Goal: Task Accomplishment & Management: Use online tool/utility

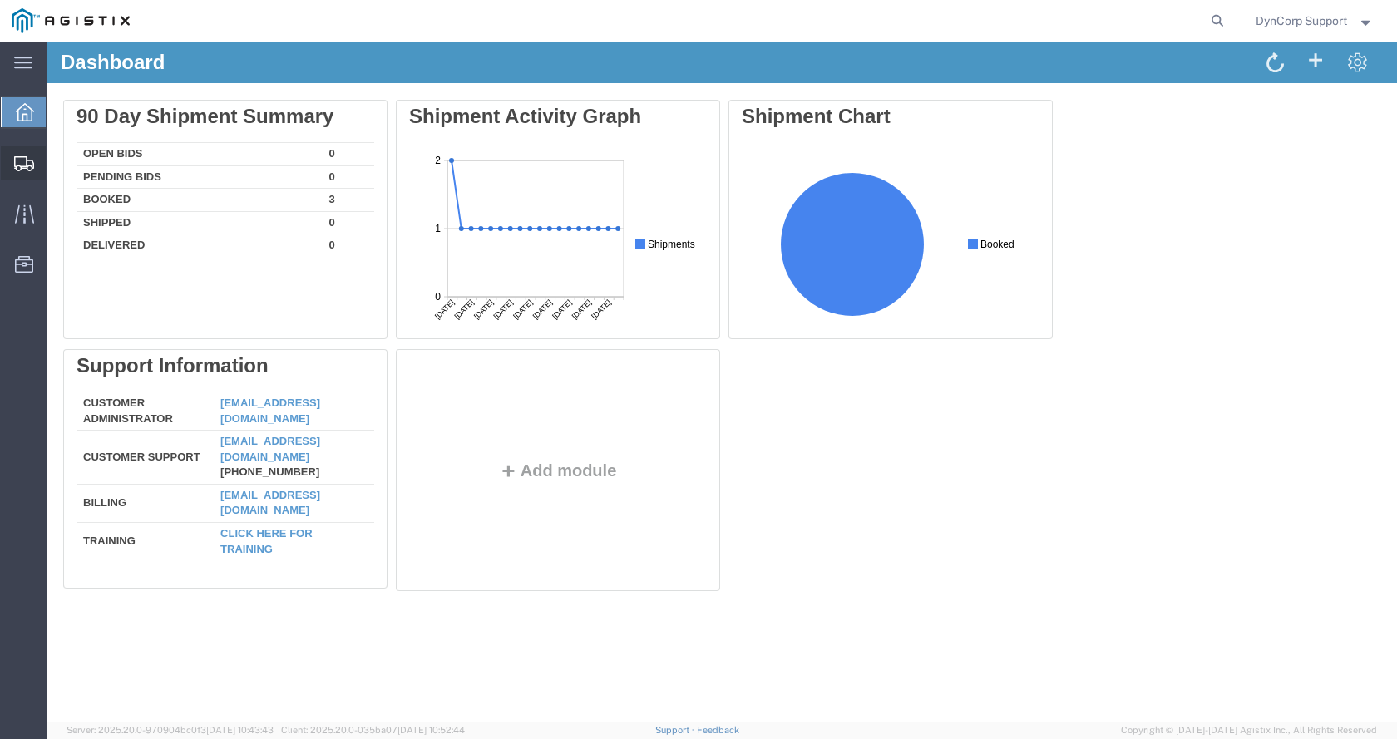
click at [35, 161] on div at bounding box center [24, 162] width 47 height 33
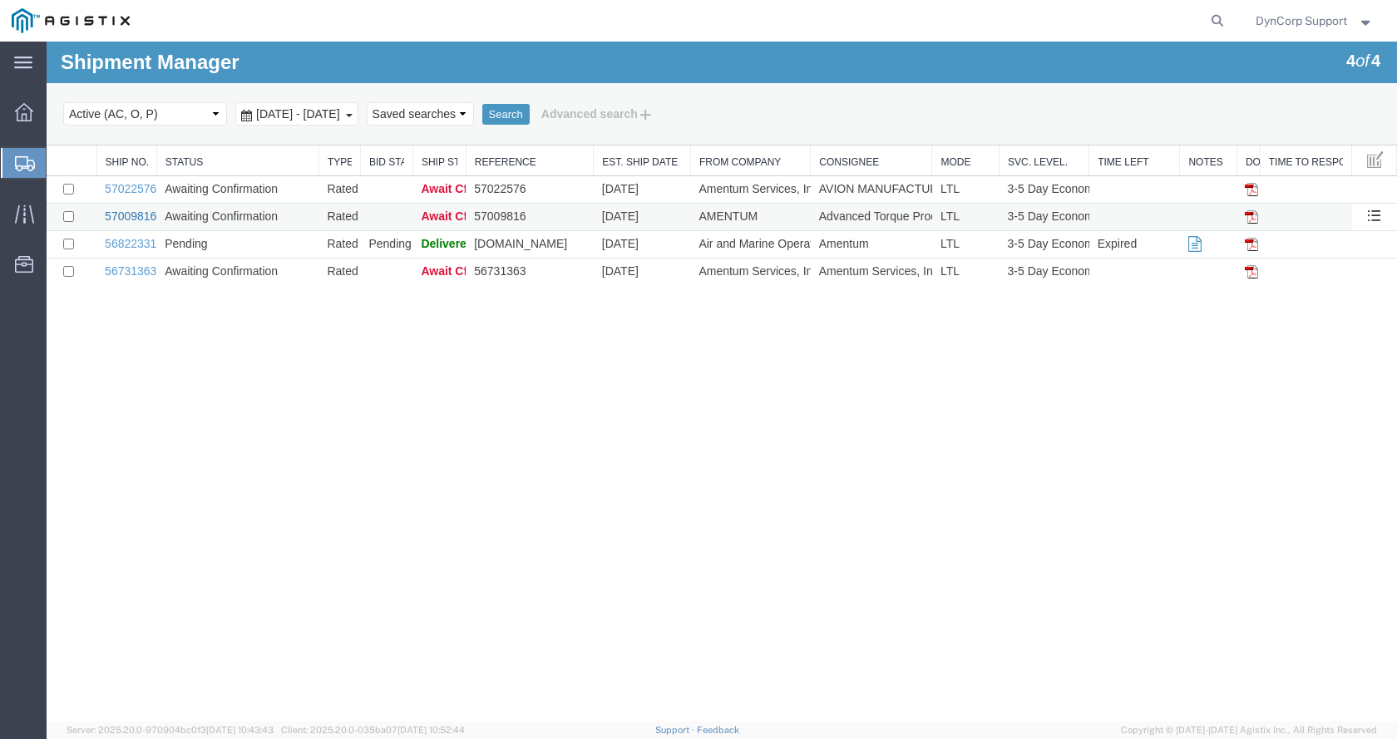
click at [148, 220] on link "57009816" at bounding box center [131, 216] width 52 height 13
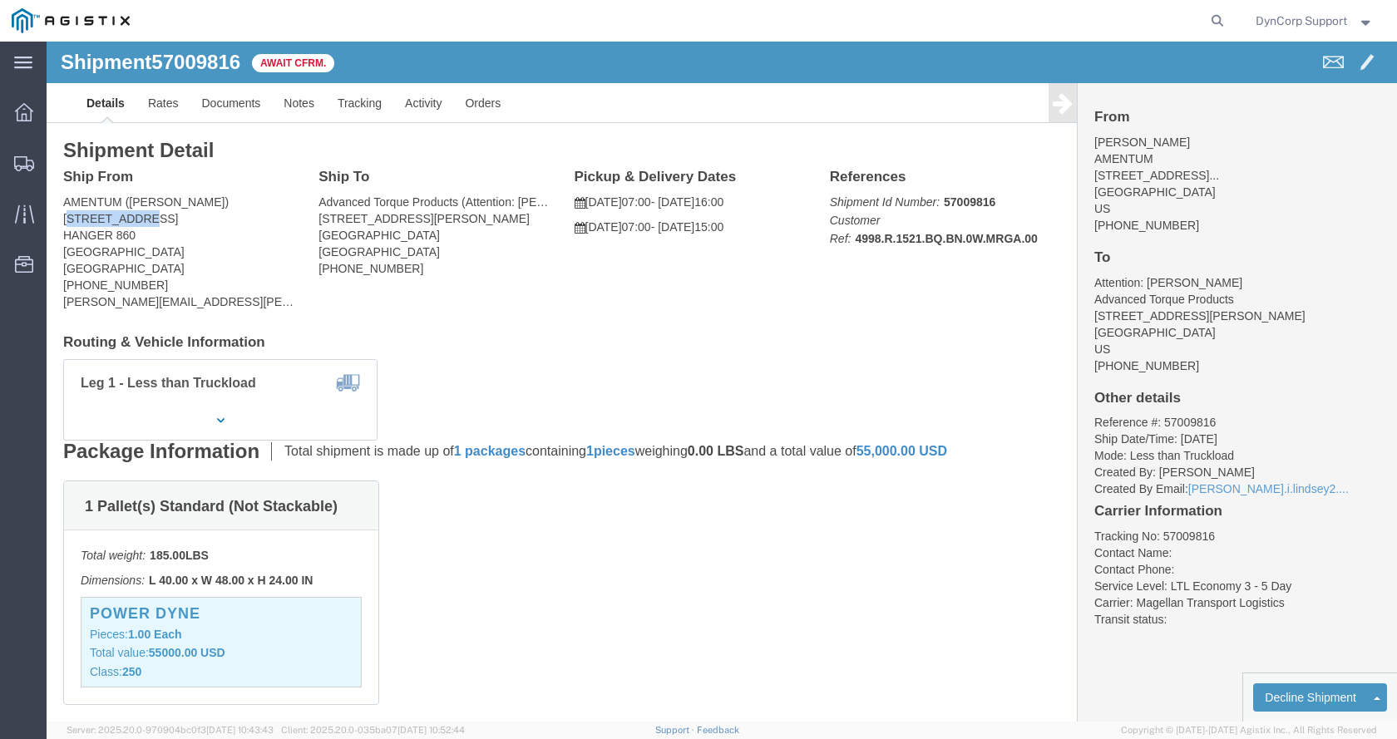
drag, startPoint x: 20, startPoint y: 176, endPoint x: 45, endPoint y: 195, distance: 31.4
click address "AMENTUM ([PERSON_NAME]) [STREET_ADDRESS] [PHONE_NUMBER] [PERSON_NAME][EMAIL_ADD…"
drag, startPoint x: 41, startPoint y: 196, endPoint x: 8, endPoint y: 187, distance: 33.7
click address "AMENTUM ([PERSON_NAME]) [STREET_ADDRESS] [PHONE_NUMBER] [PERSON_NAME][EMAIL_ADD…"
drag, startPoint x: 20, startPoint y: 172, endPoint x: 88, endPoint y: 185, distance: 69.5
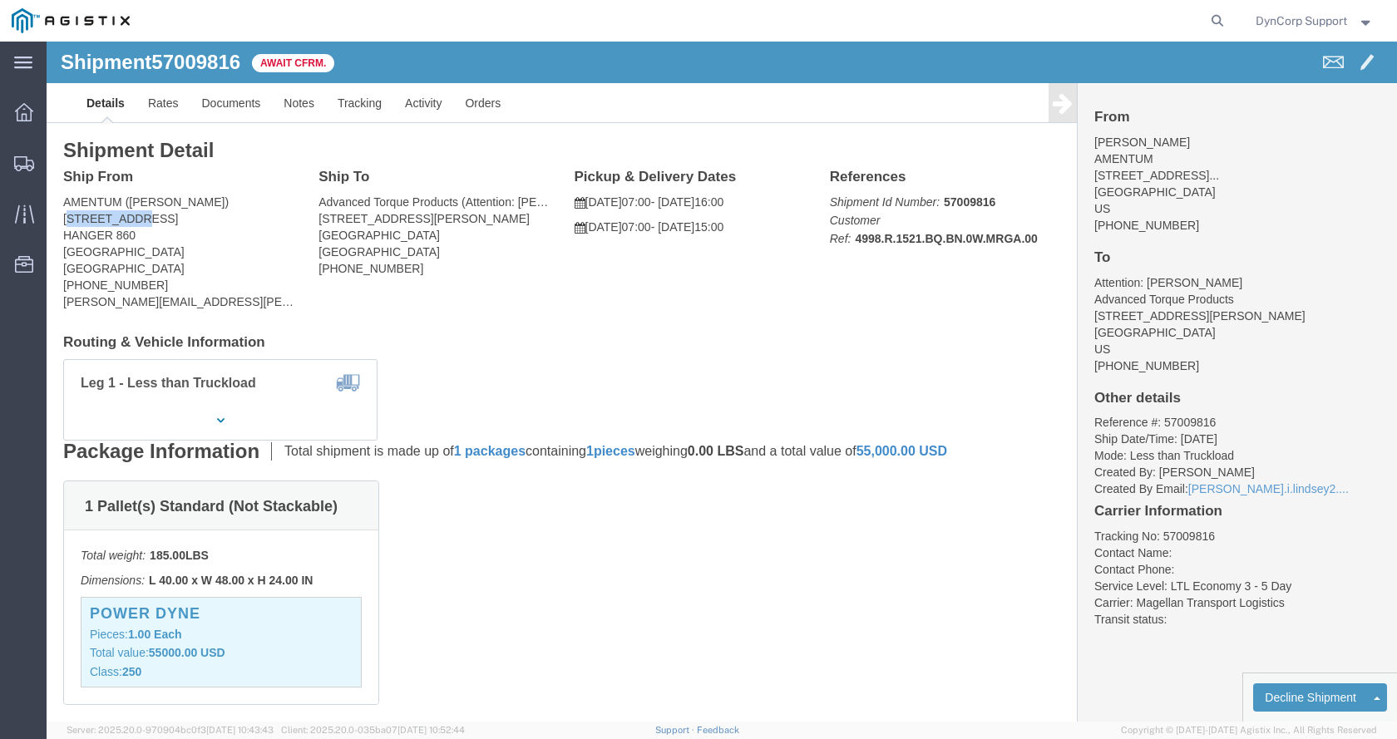
click address "AMENTUM ([PERSON_NAME]) [STREET_ADDRESS] [PHONE_NUMBER] [PERSON_NAME][EMAIL_ADD…"
drag, startPoint x: 62, startPoint y: 195, endPoint x: 6, endPoint y: 183, distance: 57.1
click address "AMENTUM ([PERSON_NAME]) [STREET_ADDRESS] [PHONE_NUMBER] [PERSON_NAME][EMAIL_ADD…"
drag, startPoint x: 19, startPoint y: 175, endPoint x: 57, endPoint y: 182, distance: 38.8
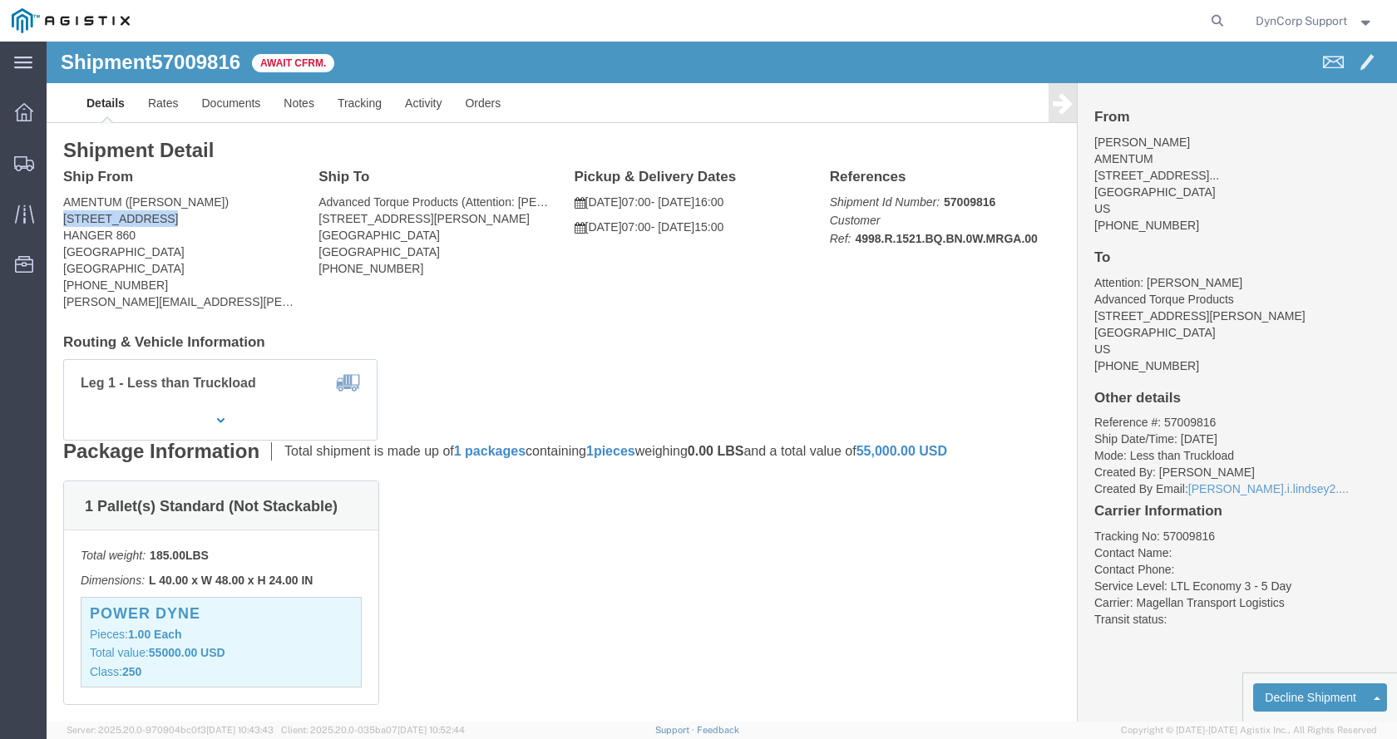
click address "AMENTUM ([PERSON_NAME]) [STREET_ADDRESS] [PHONE_NUMBER] [PERSON_NAME][EMAIL_ADD…"
copy address "13650 AEROSPACE"
click address "AMENTUM ([PERSON_NAME]) [STREET_ADDRESS] [PHONE_NUMBER] [PERSON_NAME][EMAIL_ADD…"
copy address "[GEOGRAPHIC_DATA], [GEOGRAPHIC_DATA]"
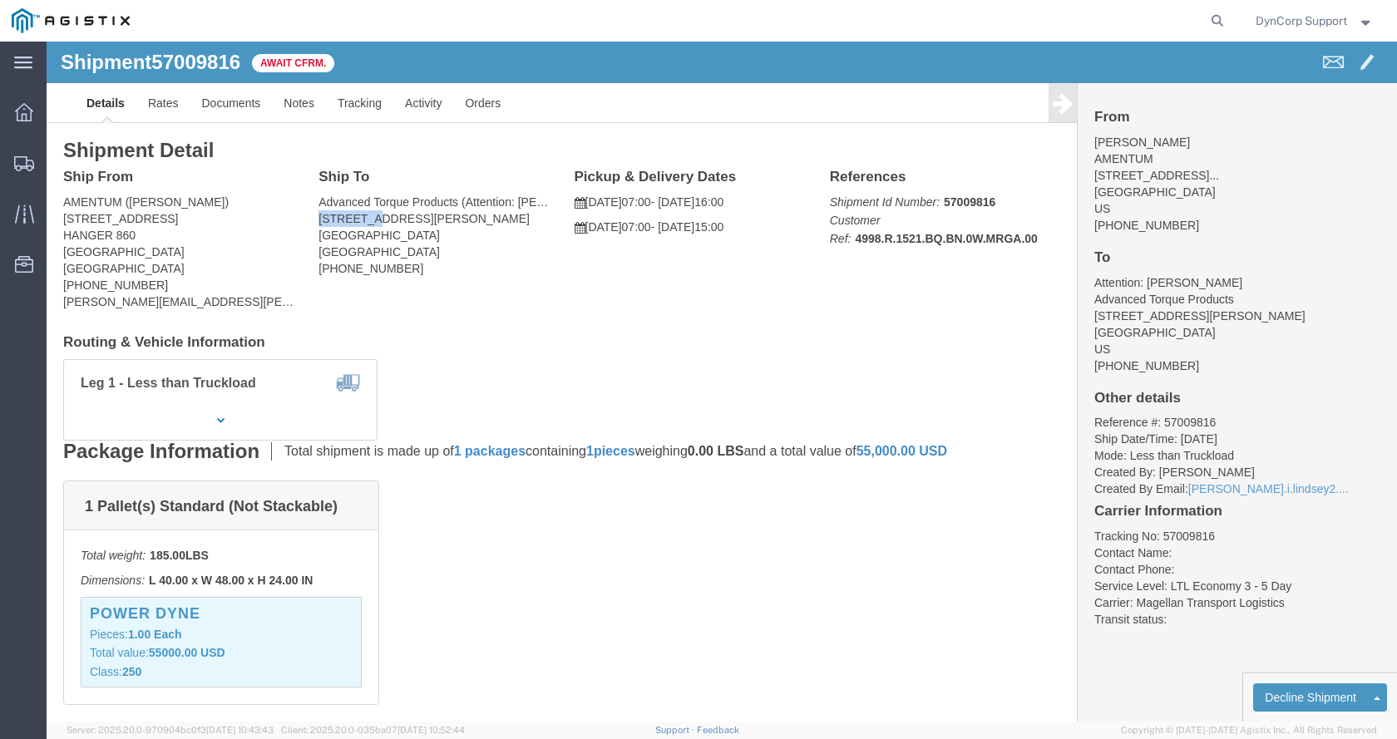
drag, startPoint x: 274, startPoint y: 181, endPoint x: 327, endPoint y: 180, distance: 53.2
click address "Advanced Torque Products (Attention: [PERSON_NAME]) [STREET_ADDRESS][PERSON_NAM…"
copy address "56 [PERSON_NAME]"
click div "Ship To Advanced Torque Products (Attention: [PERSON_NAME]) [STREET_ADDRESS][PE…"
drag, startPoint x: 273, startPoint y: 162, endPoint x: 411, endPoint y: 155, distance: 138.2
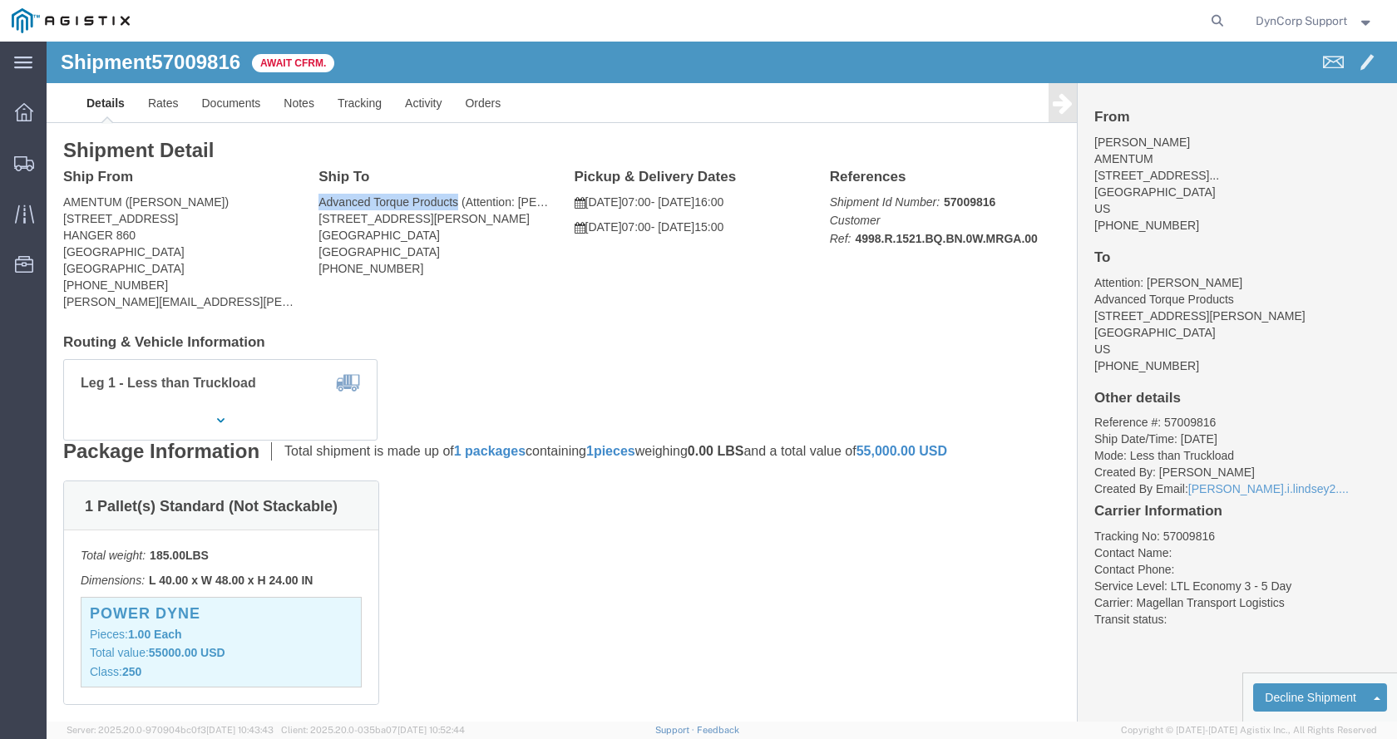
click address "Advanced Torque Products (Attention: [PERSON_NAME]) [STREET_ADDRESS][PERSON_NAM…"
copy address "Advanced Torque Products"
click address "Advanced Torque Products (Attention: [PERSON_NAME]) [STREET_ADDRESS][PERSON_NAM…"
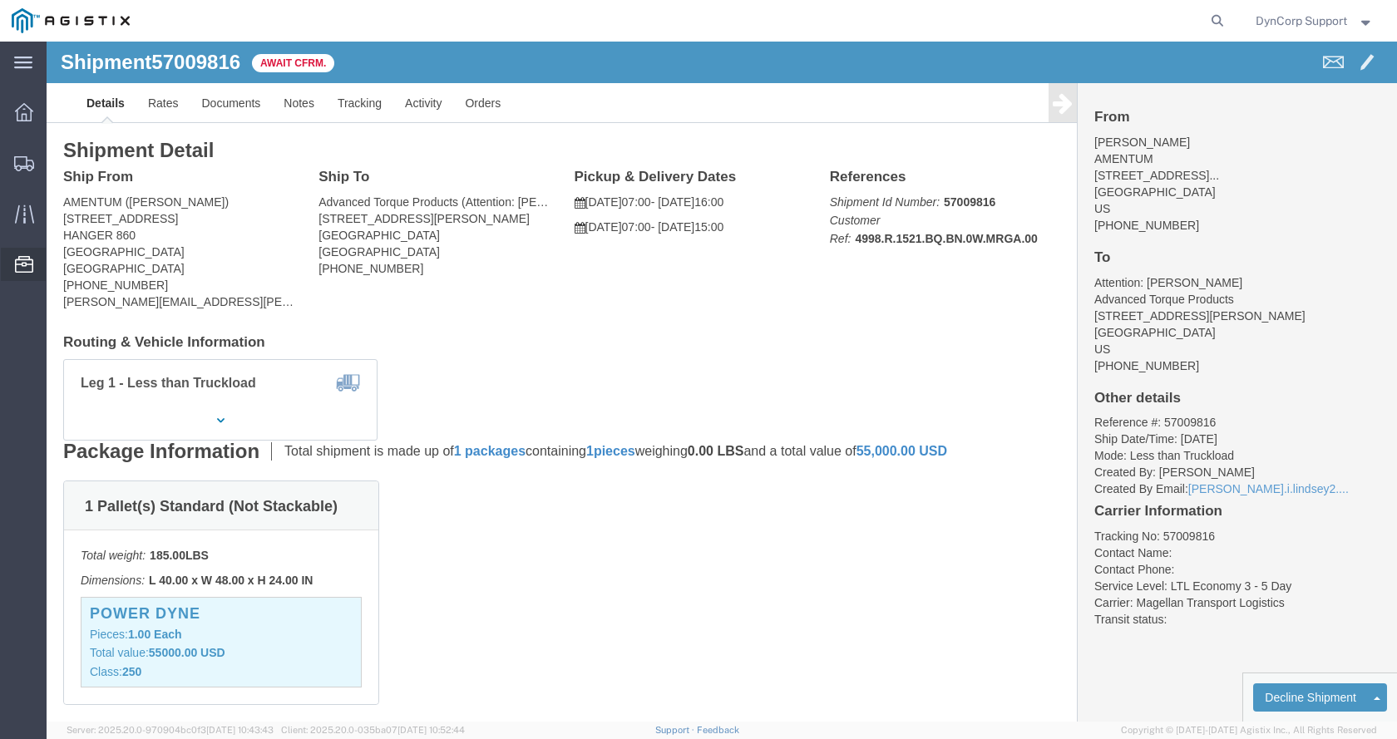
copy br
click address "Advanced Torque Products (Attention: [PERSON_NAME]) [STREET_ADDRESS][PERSON_NAM…"
copy address "[GEOGRAPHIC_DATA], [GEOGRAPHIC_DATA]"
drag, startPoint x: 343, startPoint y: 228, endPoint x: 269, endPoint y: 236, distance: 75.3
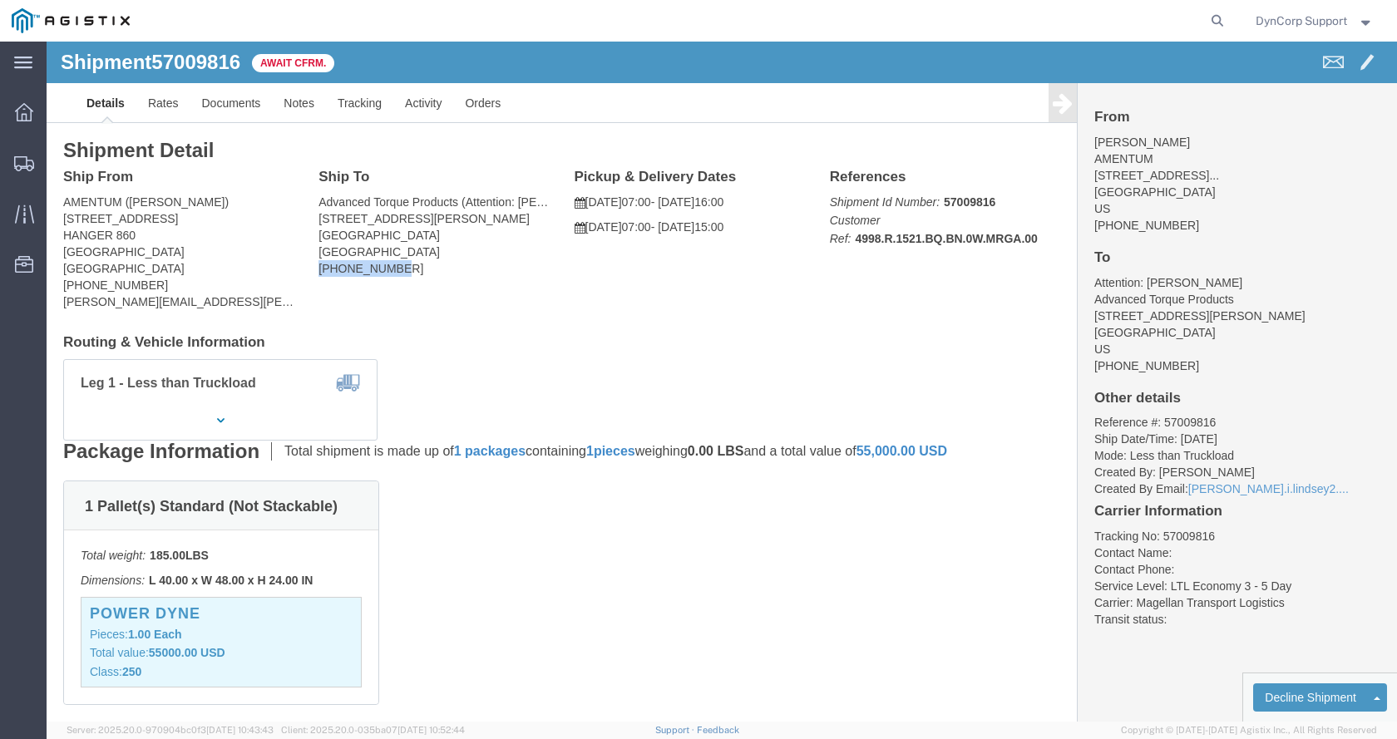
click address "Advanced Torque Products (Attention: [PERSON_NAME]) [STREET_ADDRESS][PERSON_NAM…"
copy address "[PHONE_NUMBER]"
click span "57009816"
copy h1 "57009816"
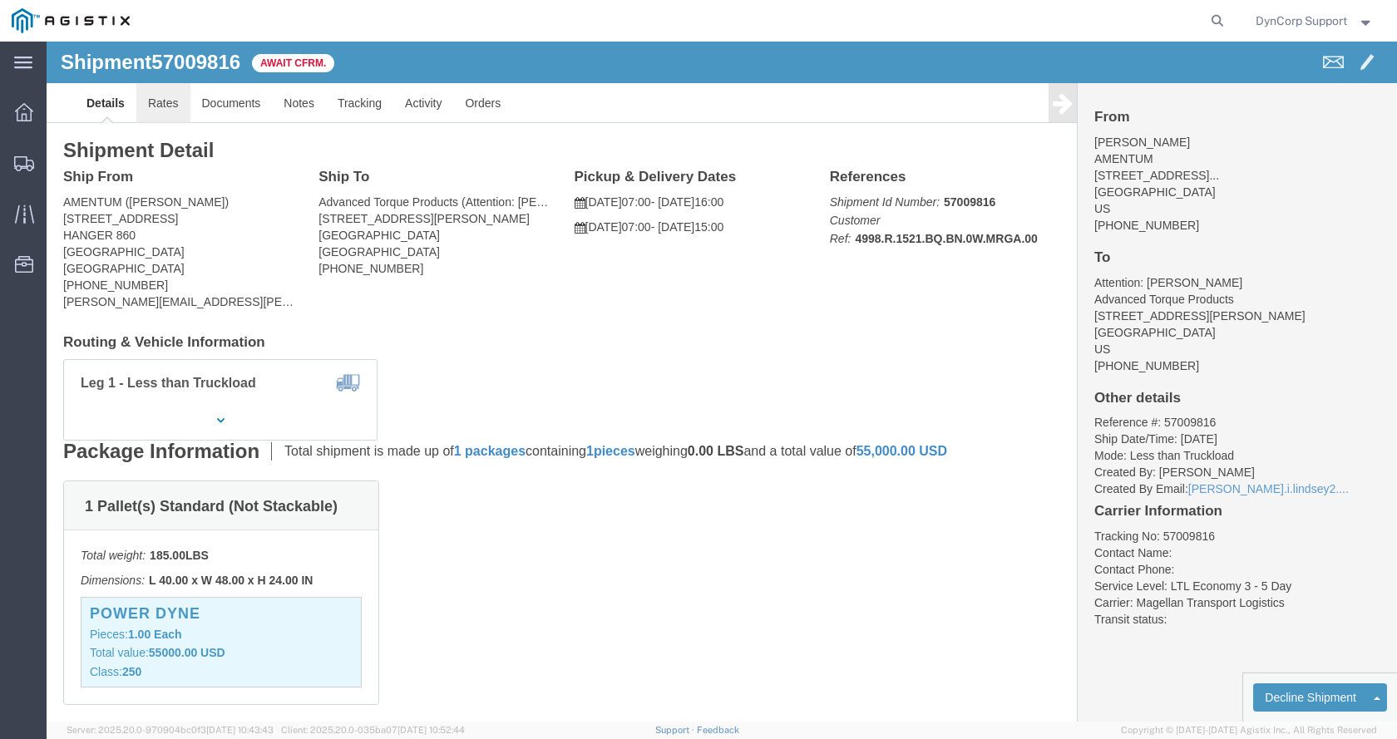
click link "Rates"
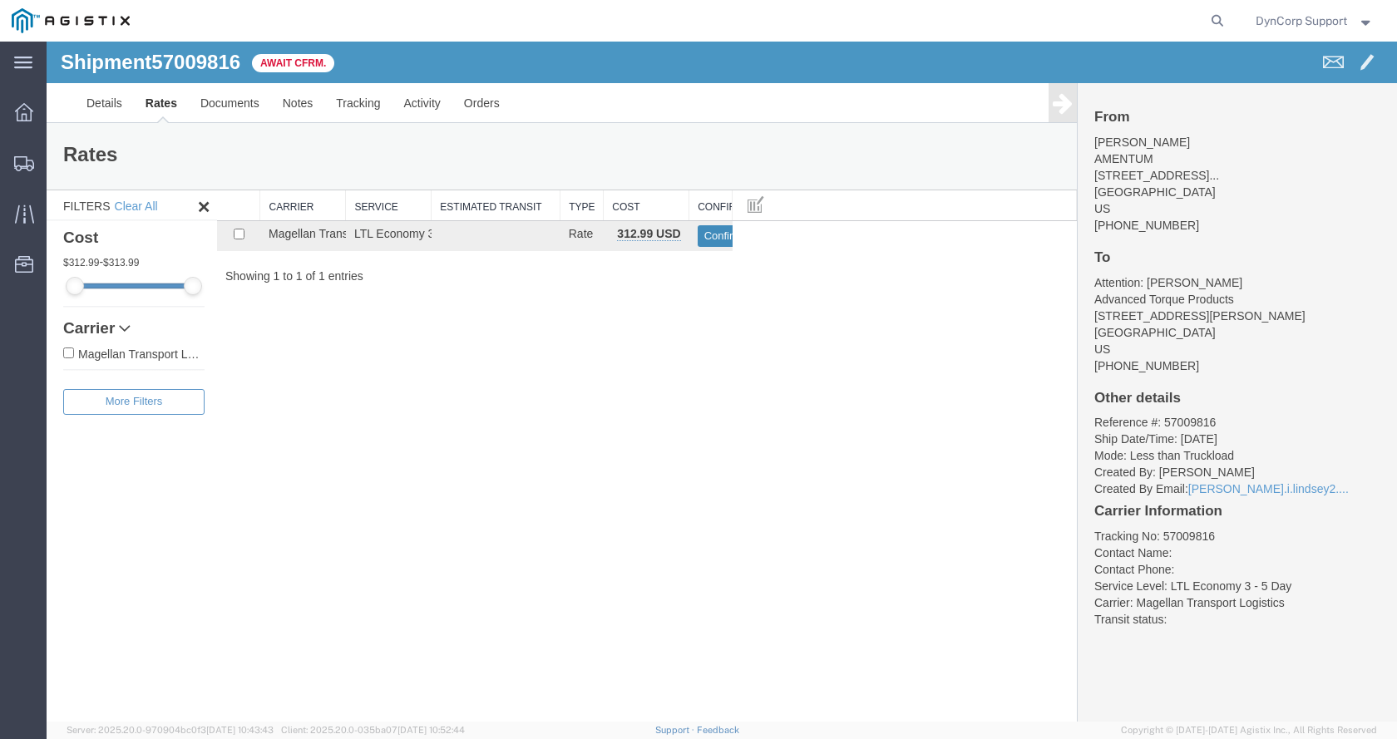
drag, startPoint x: 711, startPoint y: 236, endPoint x: 697, endPoint y: 269, distance: 35.4
click at [712, 235] on button "Confirm" at bounding box center [724, 236] width 52 height 22
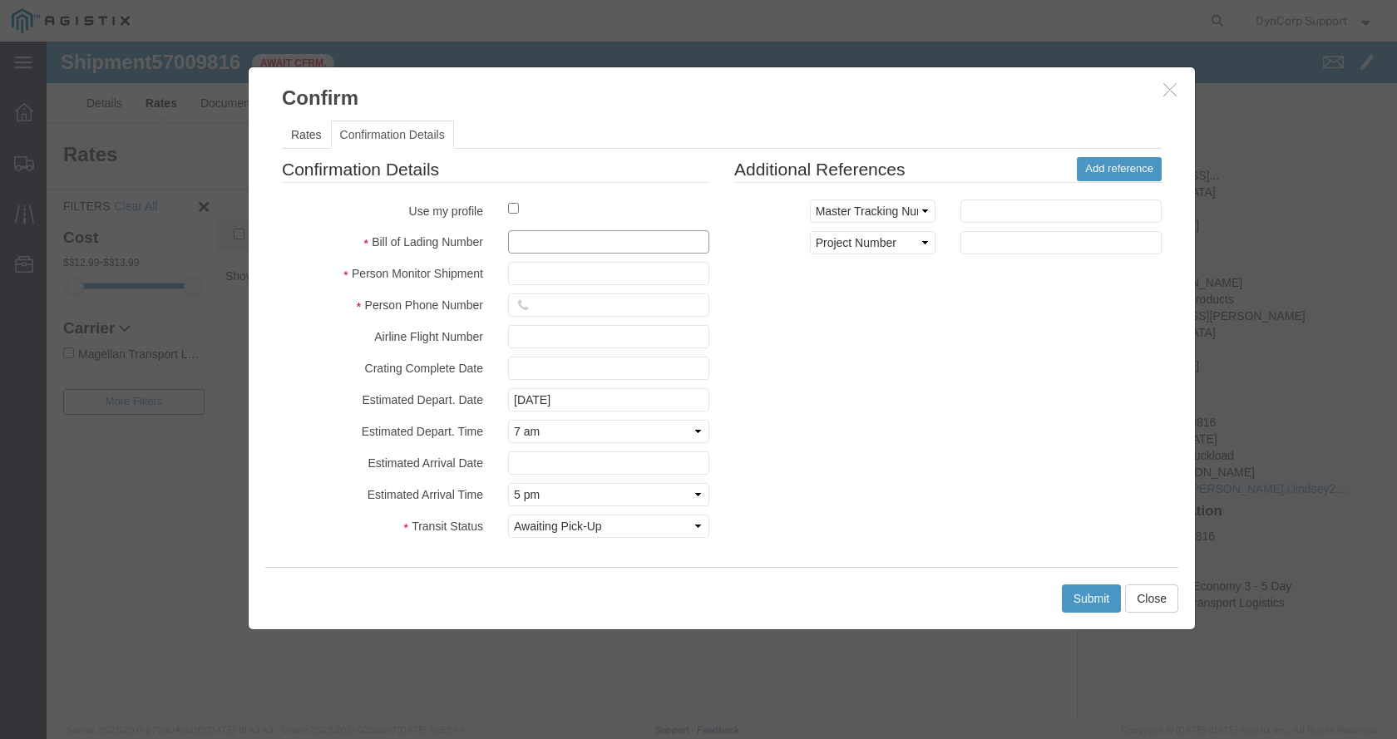
drag, startPoint x: 533, startPoint y: 244, endPoint x: 540, endPoint y: 283, distance: 39.0
click at [533, 246] on input "text" at bounding box center [608, 241] width 201 height 23
paste input "1734828"
type input "1734828"
click at [548, 278] on input "text" at bounding box center [608, 273] width 201 height 23
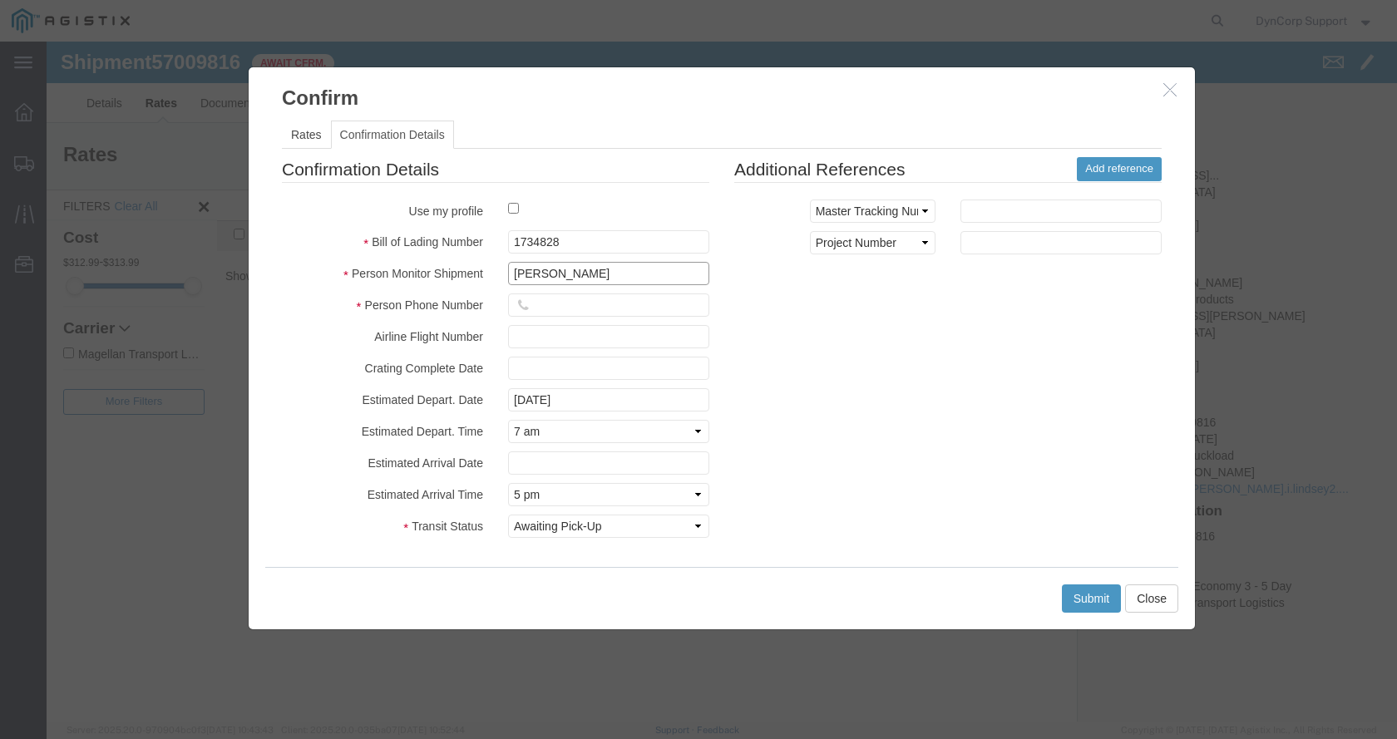
type input "[PERSON_NAME]"
type input "[PHONE_NUMBER]"
click at [1068, 596] on button "Submit" at bounding box center [1092, 599] width 60 height 28
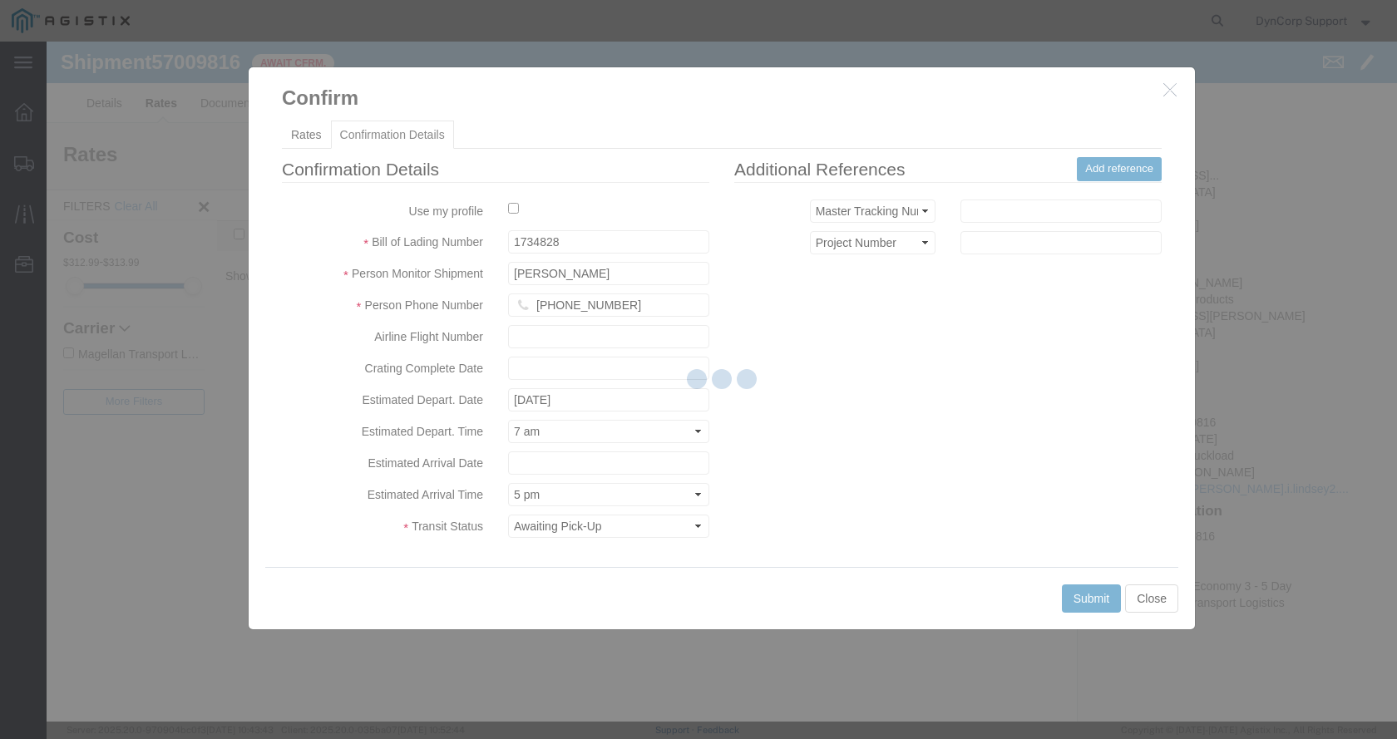
click at [1093, 594] on div at bounding box center [722, 382] width 1350 height 680
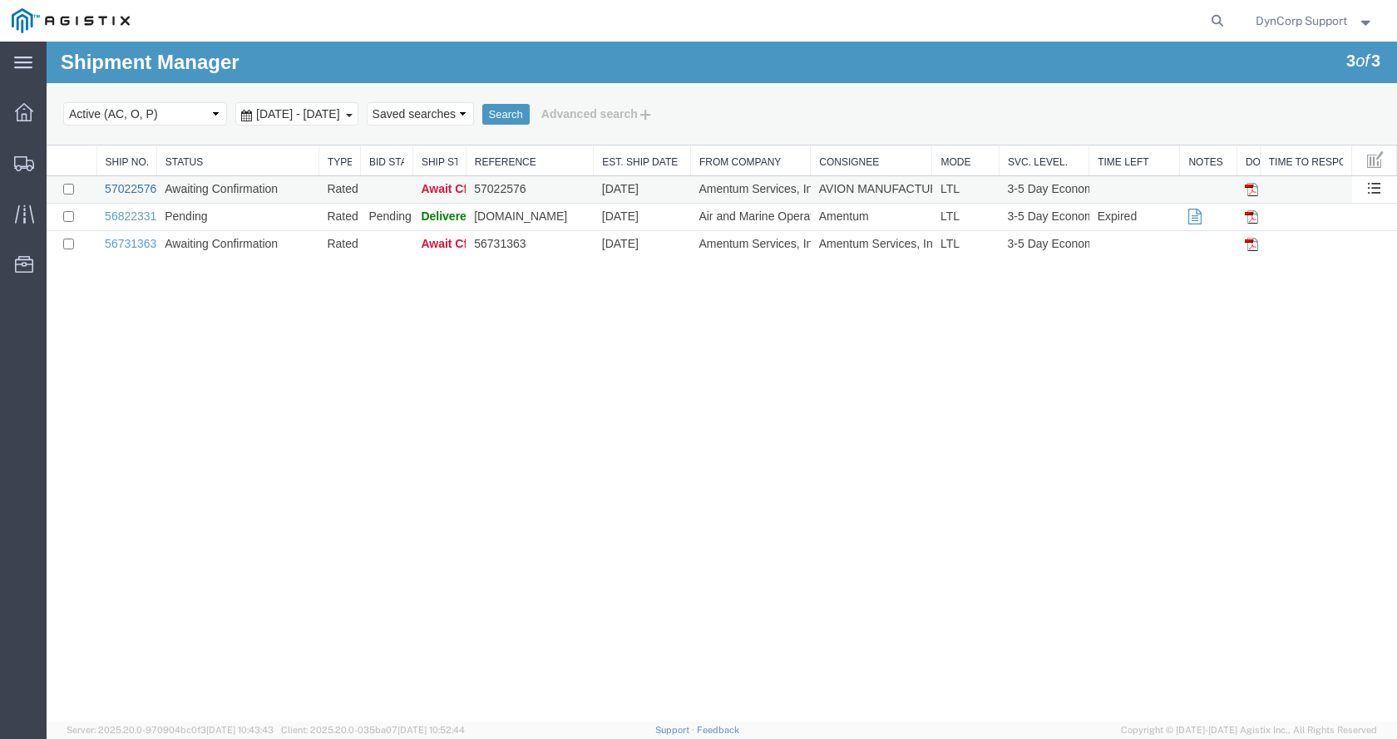
click at [114, 190] on link "57022576" at bounding box center [131, 188] width 52 height 13
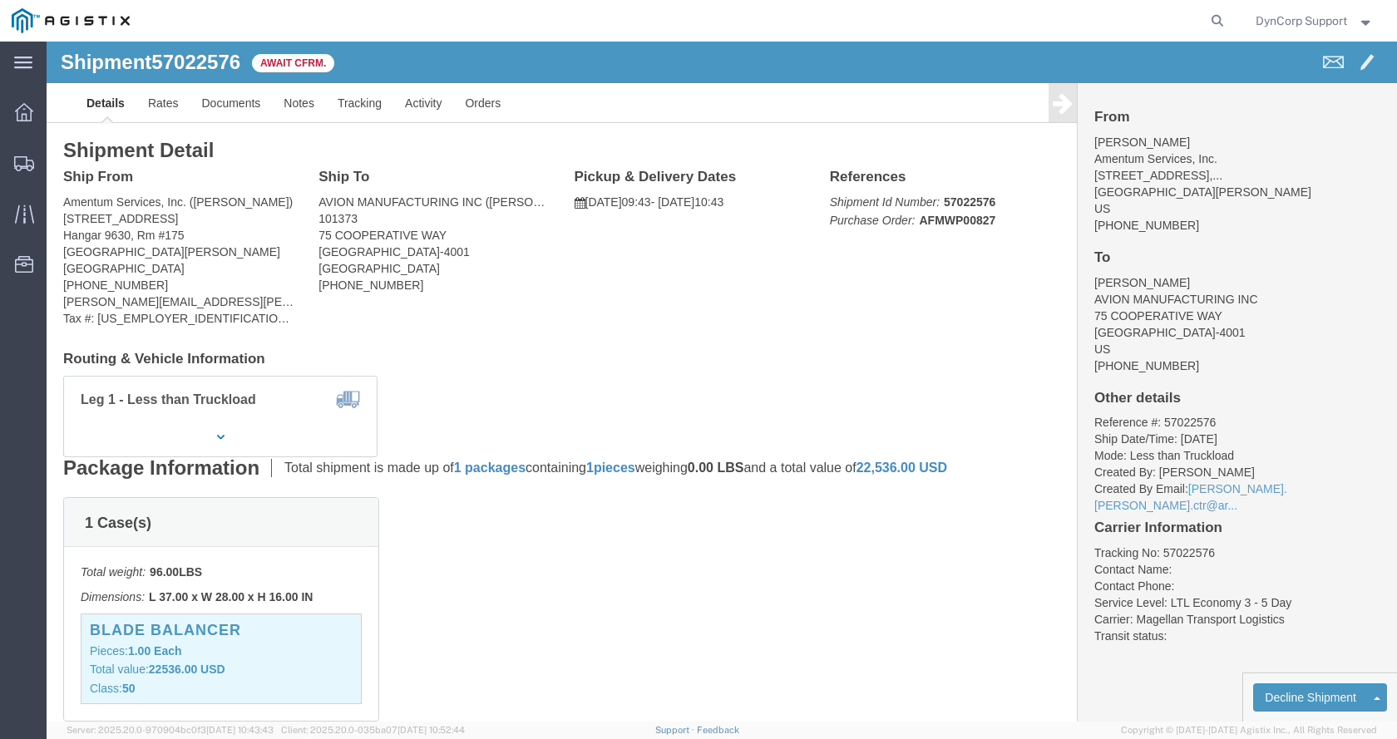
click span "57022576"
drag, startPoint x: 155, startPoint y: 23, endPoint x: 200, endPoint y: 30, distance: 45.4
click span "57022576"
copy h1 "57022576"
drag, startPoint x: 16, startPoint y: 160, endPoint x: 215, endPoint y: 165, distance: 198.8
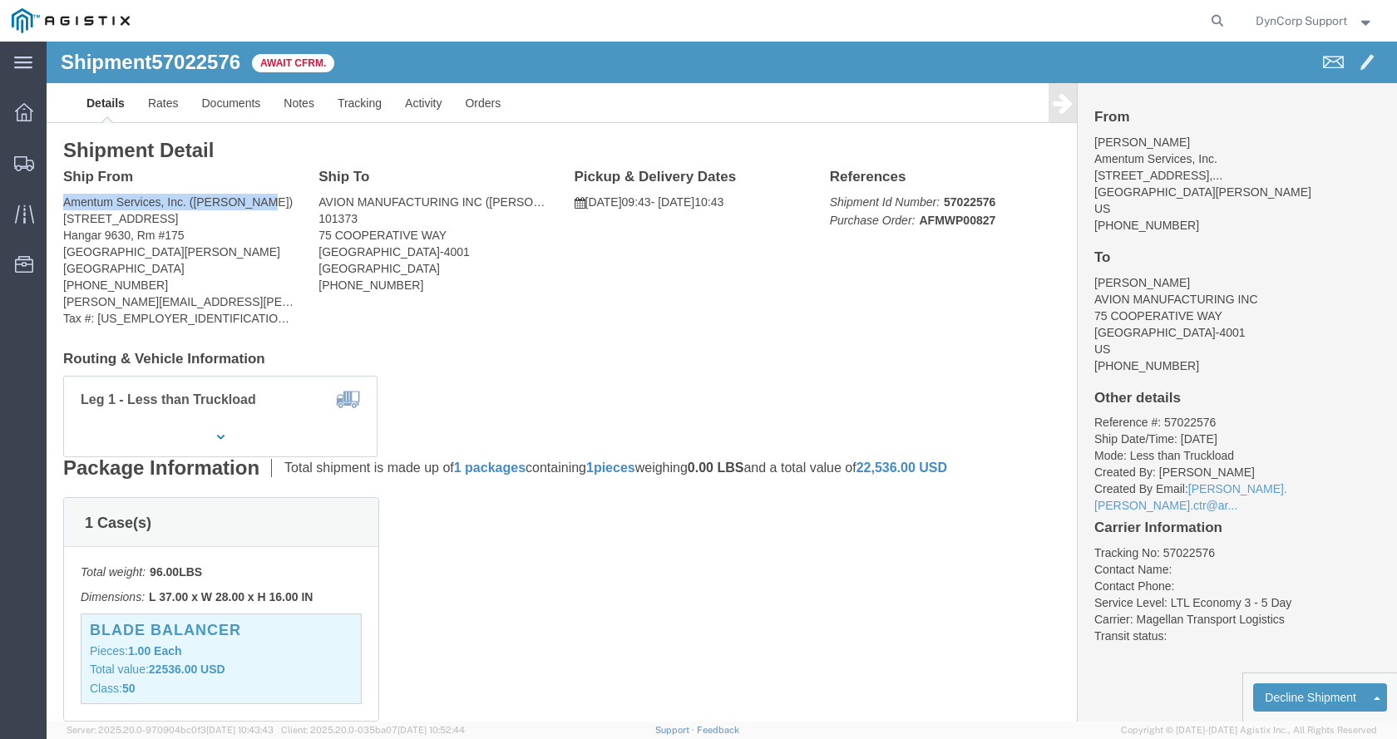
click div "Ship From Amentum Services, Inc. ([PERSON_NAME]) [STREET_ADDRESS] Hangar 9630, …"
copy address "Amentum Services, Inc. ([PERSON_NAME])"
click address "Amentum Services, Inc. ([PERSON_NAME]) [STREET_ADDRESS] Hangar 9630, [STREET_AD…"
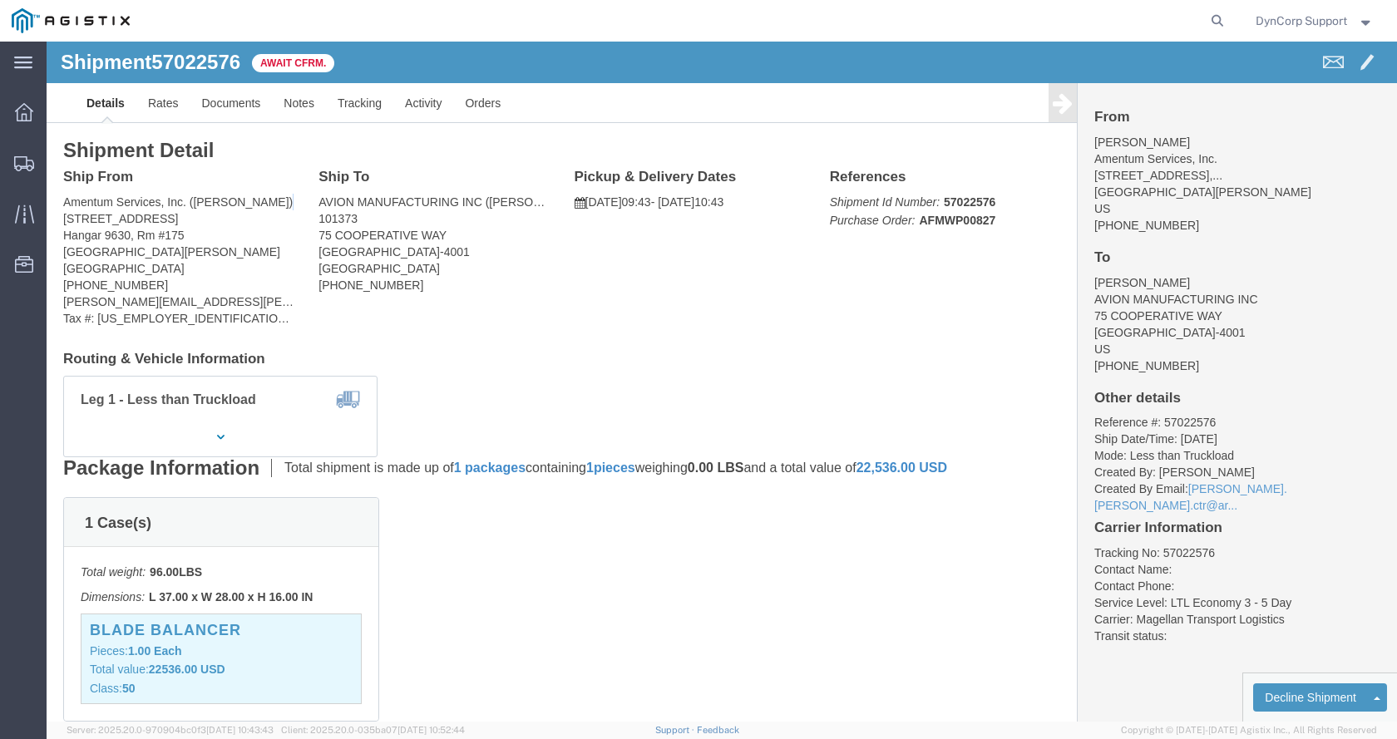
click address "Amentum Services, Inc. ([PERSON_NAME]) [STREET_ADDRESS] Hangar 9630, [STREET_AD…"
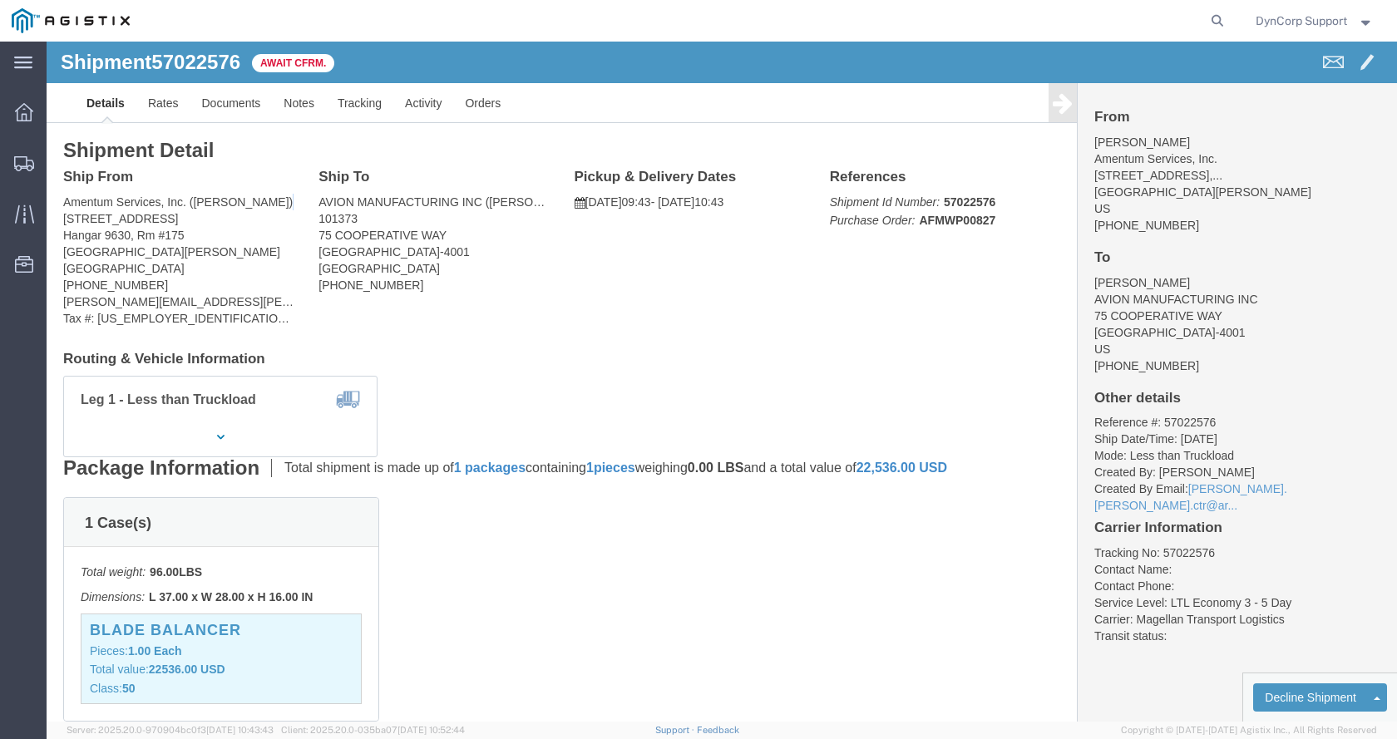
click address "Amentum Services, Inc. ([PERSON_NAME]) [STREET_ADDRESS] Hangar 9630, [STREET_AD…"
drag, startPoint x: 162, startPoint y: 211, endPoint x: 128, endPoint y: 216, distance: 34.5
click address "Amentum Services, Inc. ([PERSON_NAME]) [STREET_ADDRESS] Hangar 9630, [STREET_AD…"
drag, startPoint x: 86, startPoint y: 243, endPoint x: 10, endPoint y: 251, distance: 76.9
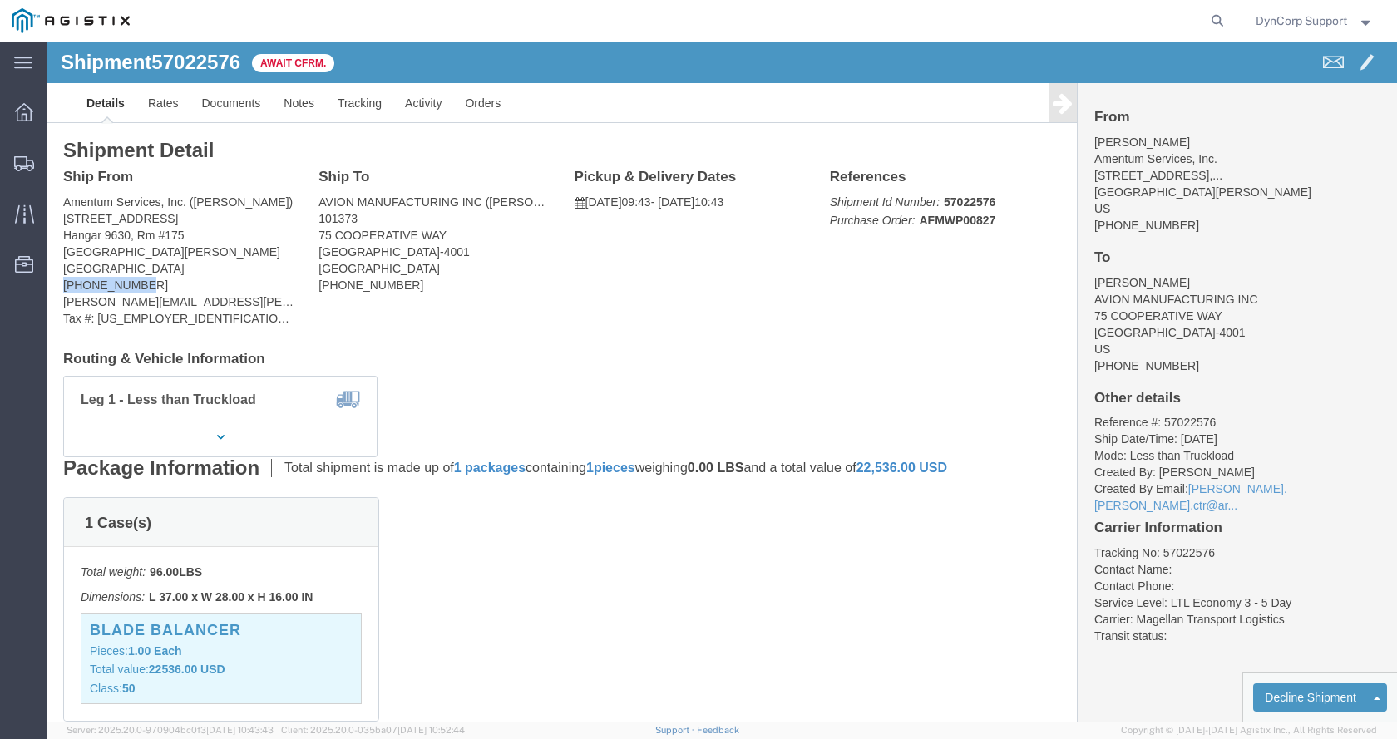
click address "Amentum Services, Inc. ([PERSON_NAME]) [STREET_ADDRESS] Hangar 9630, [STREET_AD…"
drag, startPoint x: 271, startPoint y: 194, endPoint x: 370, endPoint y: 187, distance: 99.2
click div "Ship To AVION MANUFACTURING INC ([PERSON_NAME]) 101373 [STREET_ADDRESS] [PHONE_…"
drag, startPoint x: 271, startPoint y: 161, endPoint x: 435, endPoint y: 158, distance: 163.8
click div "Ship To AVION MANUFACTURING INC ([PERSON_NAME]) 101373 [STREET_ADDRESS] [PHONE_…"
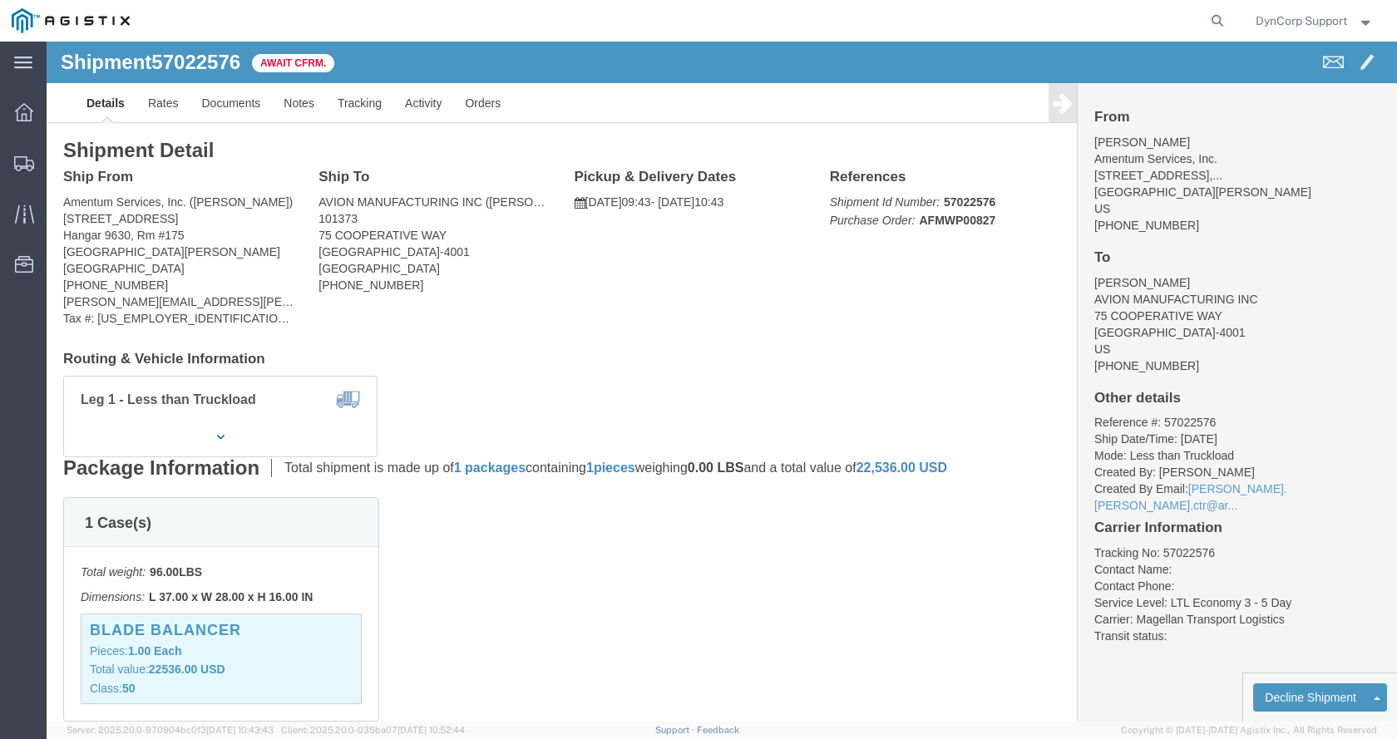
click address "AVION MANUFACTURING INC ([PERSON_NAME]) 101373 [STREET_ADDRESS] [PHONE_NUMBER]"
drag, startPoint x: 274, startPoint y: 193, endPoint x: 401, endPoint y: 200, distance: 127.4
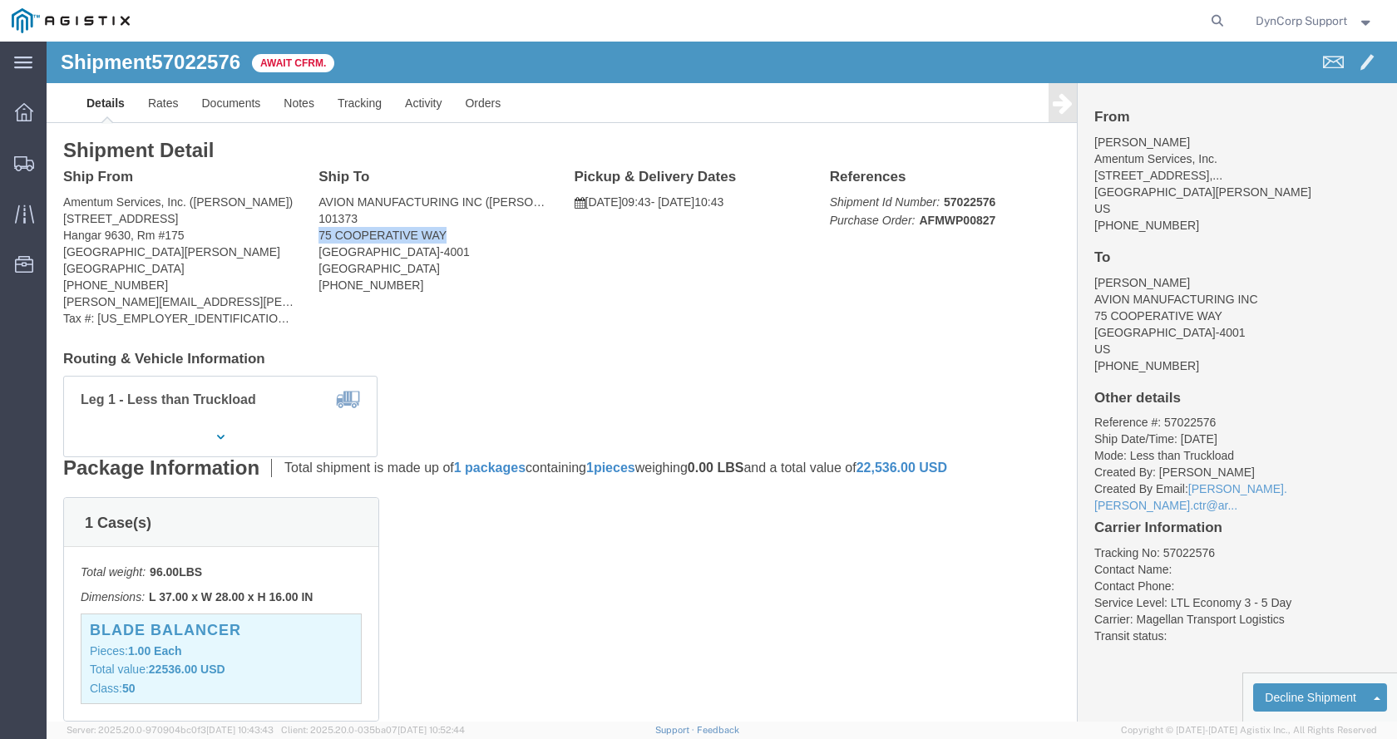
click address "AVION MANUFACTURING INC ([PERSON_NAME]) 101373 [STREET_ADDRESS] [PHONE_NUMBER]"
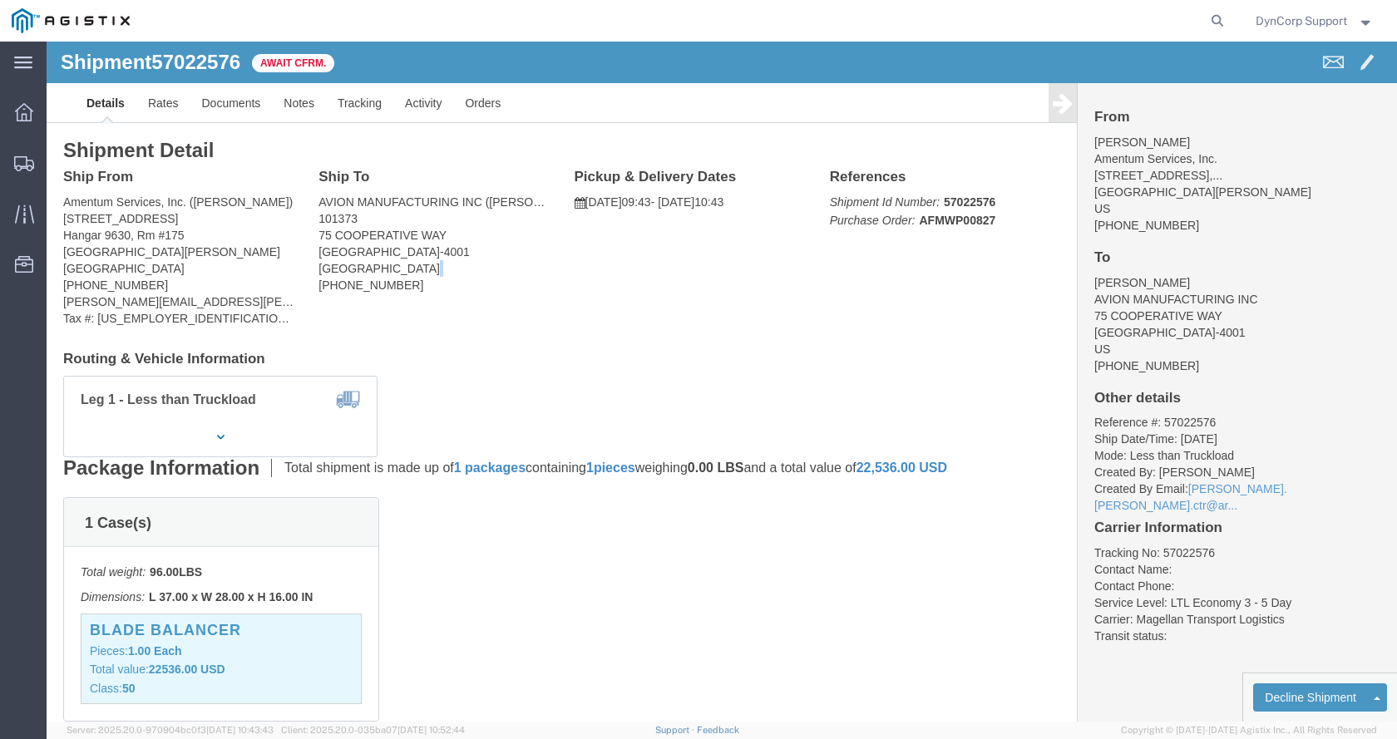
click address "AVION MANUFACTURING INC ([PERSON_NAME]) 101373 [STREET_ADDRESS] [PHONE_NUMBER]"
click span "57022576"
drag, startPoint x: 145, startPoint y: 12, endPoint x: 72, endPoint y: 44, distance: 78.9
click span "57022576"
